Goal: Transaction & Acquisition: Purchase product/service

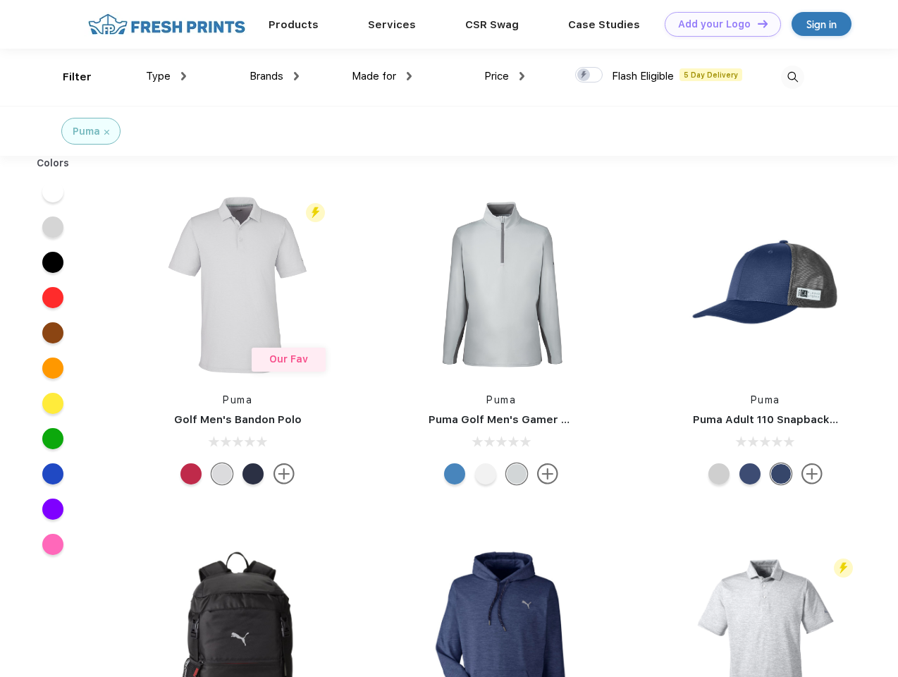
click at [718, 24] on link "Add your Logo Design Tool" at bounding box center [723, 24] width 116 height 25
click at [0, 0] on div "Design Tool" at bounding box center [0, 0] width 0 height 0
click at [757, 23] on link "Add your Logo Design Tool" at bounding box center [723, 24] width 116 height 25
click at [68, 77] on div "Filter" at bounding box center [77, 77] width 29 height 16
click at [166, 76] on span "Type" at bounding box center [158, 76] width 25 height 13
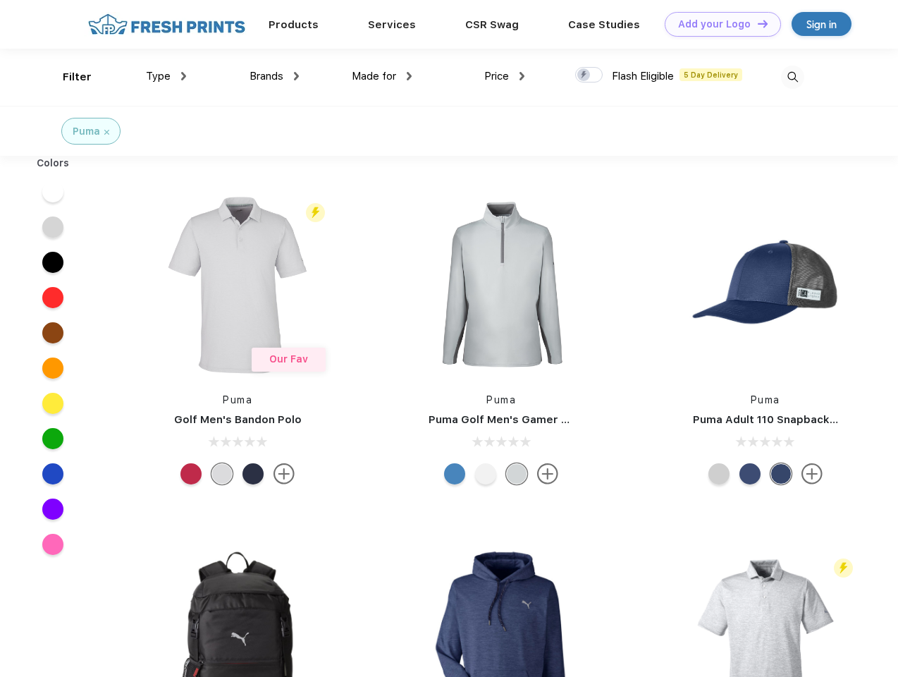
click at [274, 76] on span "Brands" at bounding box center [267, 76] width 34 height 13
click at [382, 76] on span "Made for" at bounding box center [374, 76] width 44 height 13
click at [505, 76] on span "Price" at bounding box center [496, 76] width 25 height 13
click at [590, 75] on div at bounding box center [589, 75] width 28 height 16
click at [585, 75] on input "checkbox" at bounding box center [579, 70] width 9 height 9
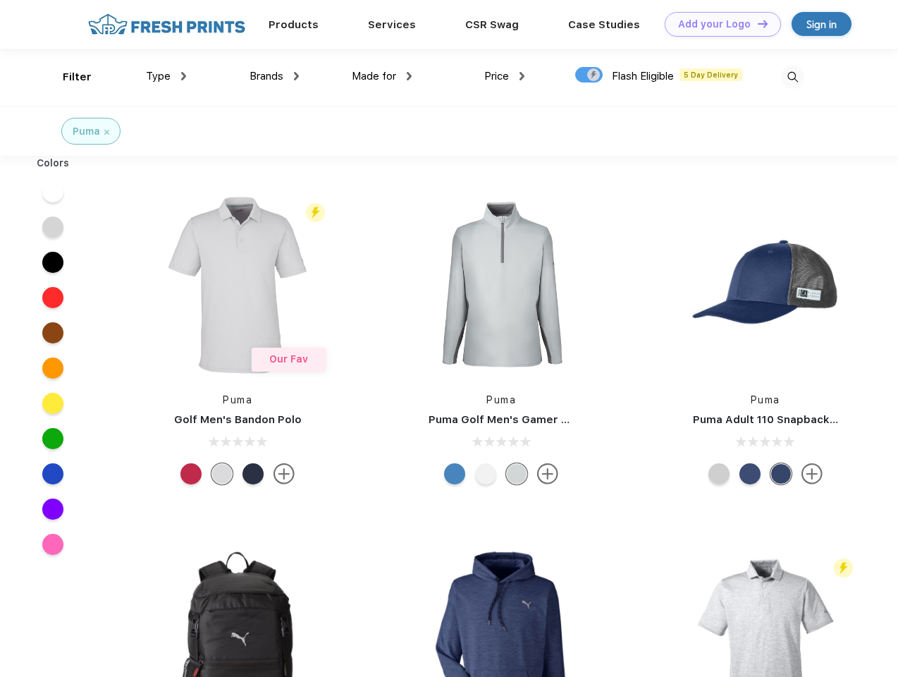
click at [793, 77] on img at bounding box center [792, 77] width 23 height 23
